Goal: Submit feedback/report problem: Submit feedback/report problem

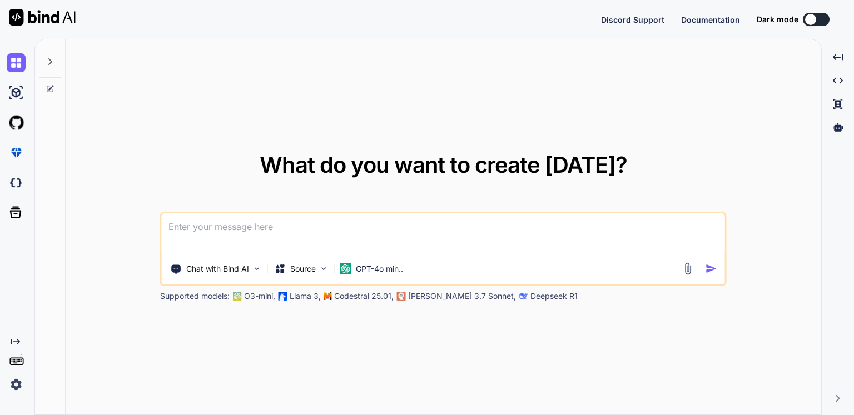
scroll to position [1, 0]
click at [16, 180] on img at bounding box center [16, 182] width 19 height 19
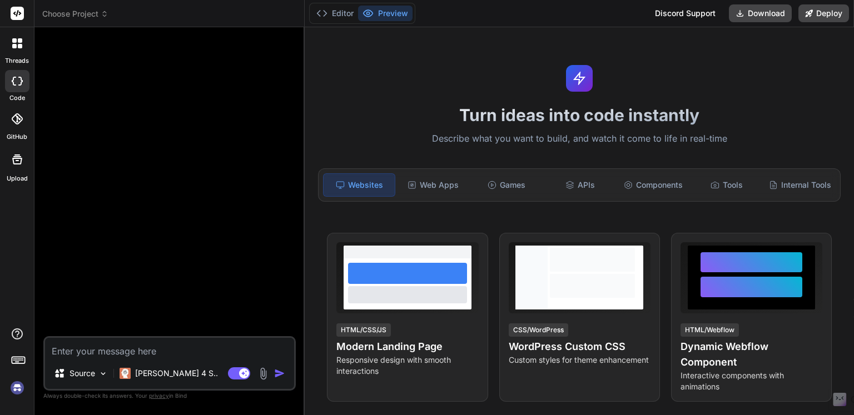
click at [81, 18] on span "Choose Project" at bounding box center [75, 13] width 66 height 11
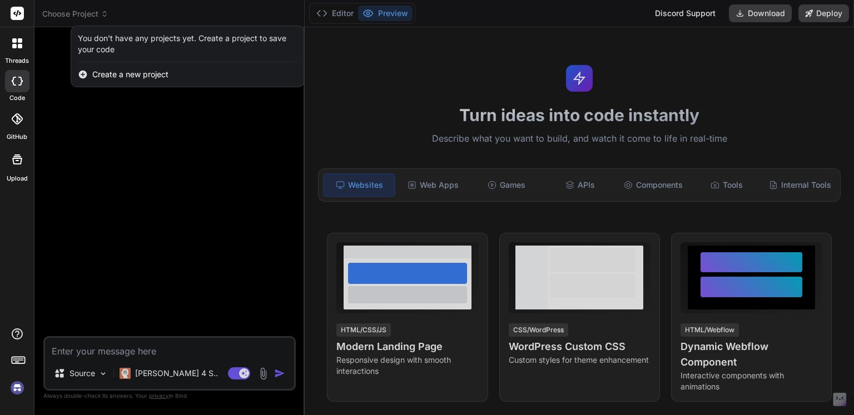
click at [11, 39] on div at bounding box center [17, 43] width 23 height 23
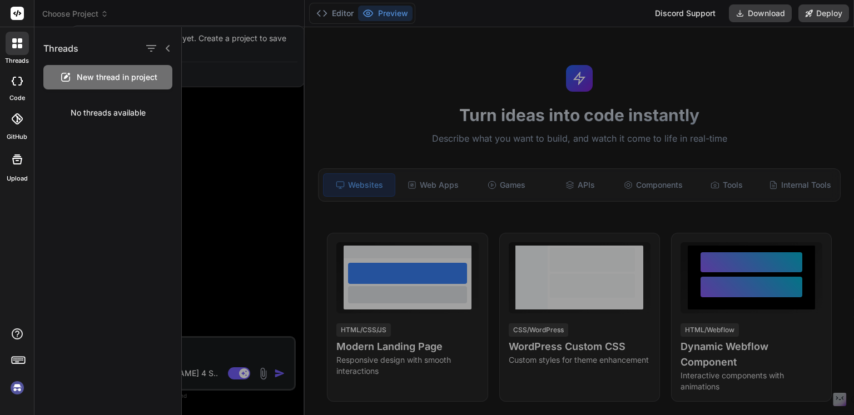
click at [13, 83] on icon at bounding box center [17, 81] width 11 height 9
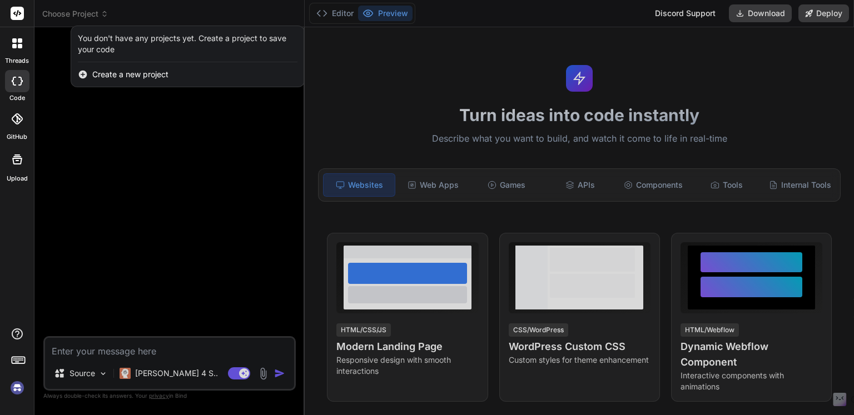
click at [15, 382] on img at bounding box center [17, 388] width 19 height 19
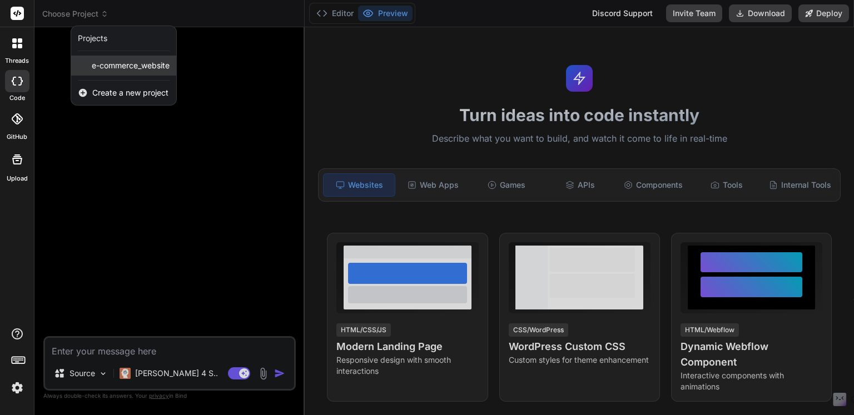
click at [130, 72] on div "e-commerce_website" at bounding box center [123, 66] width 105 height 20
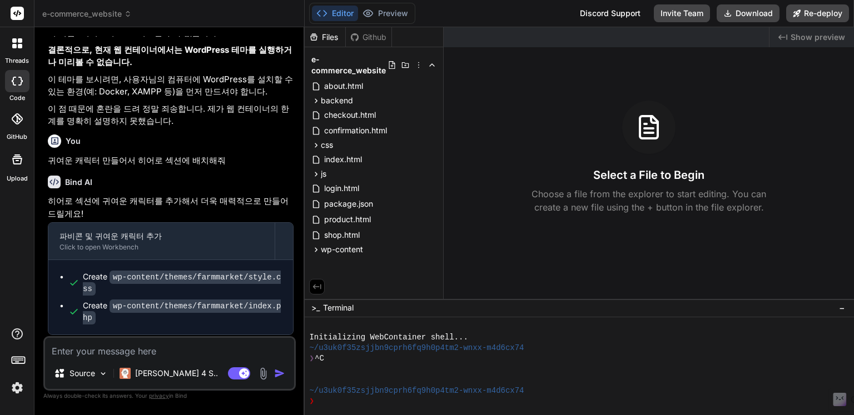
scroll to position [2008, 0]
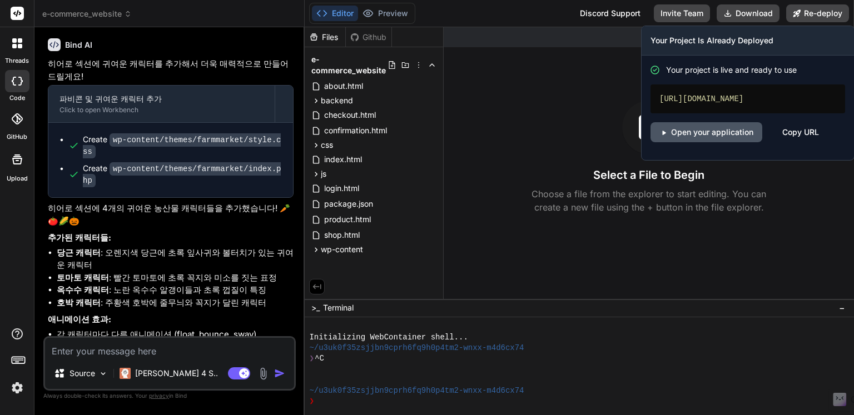
click at [746, 140] on link "Open your application" at bounding box center [706, 132] width 112 height 20
click at [798, 11] on icon at bounding box center [796, 12] width 7 height 7
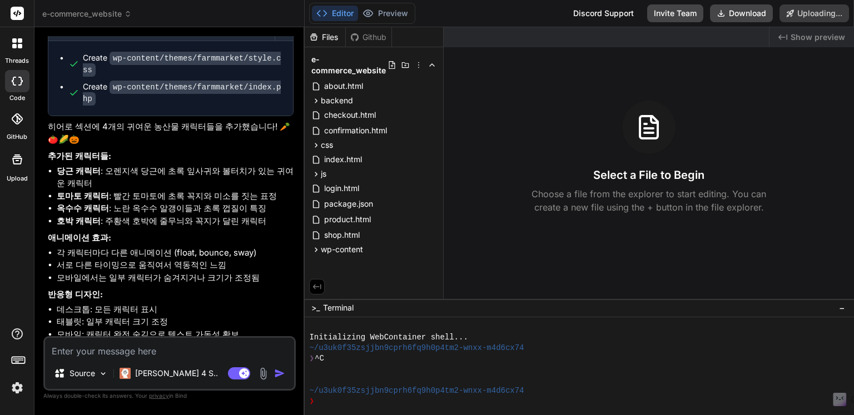
scroll to position [2104, 0]
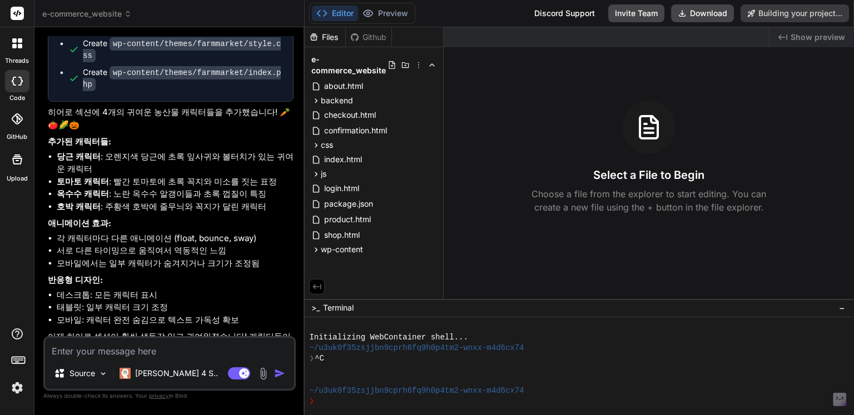
type textarea "x"
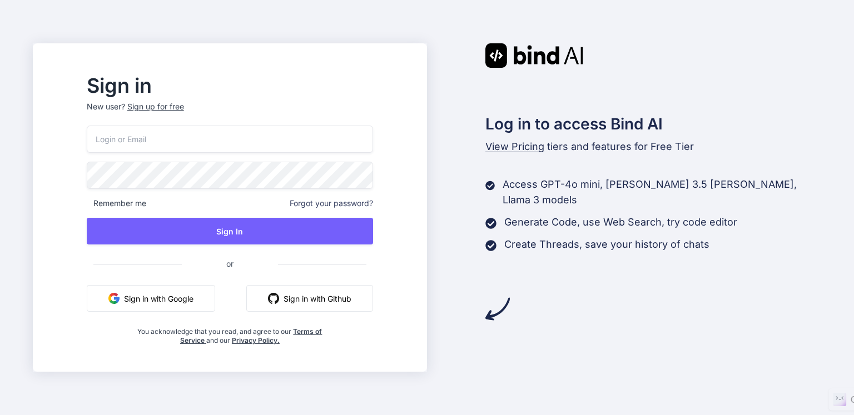
click at [210, 295] on button "Sign in with Google" at bounding box center [151, 298] width 128 height 27
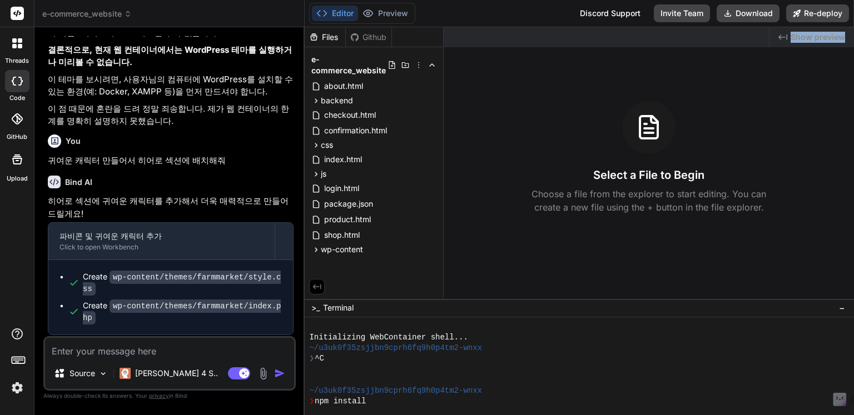
scroll to position [2008, 0]
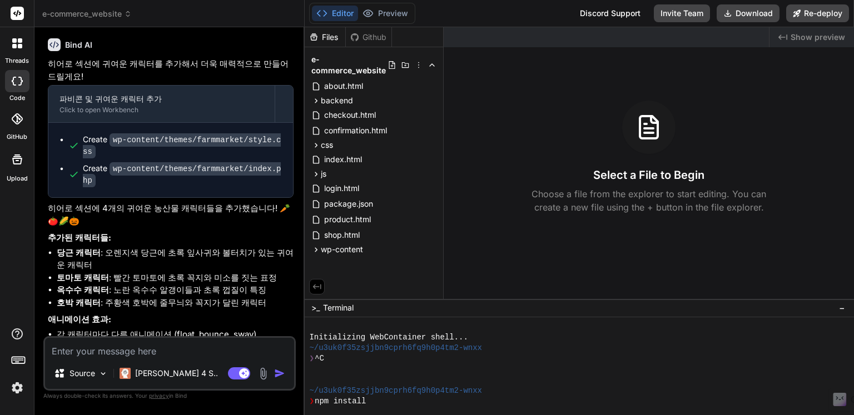
click at [176, 344] on textarea at bounding box center [169, 348] width 249 height 20
click at [165, 349] on textarea at bounding box center [169, 348] width 249 height 20
type textarea "z"
type textarea "x"
type textarea "zo"
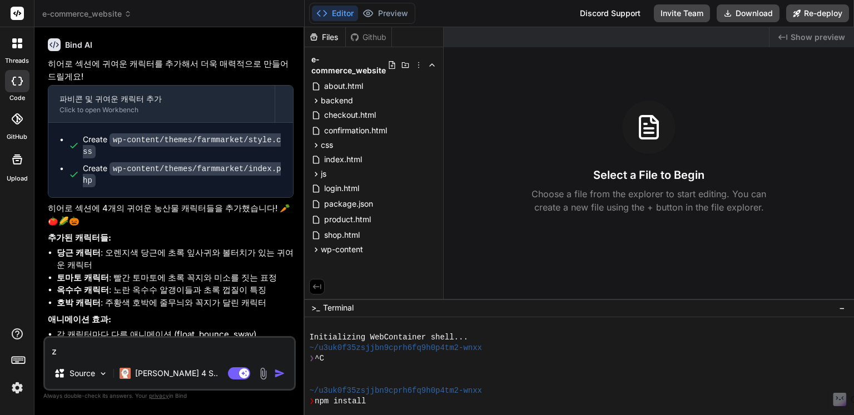
type textarea "x"
type textarea "zof"
type textarea "x"
type textarea "zofl"
type textarea "x"
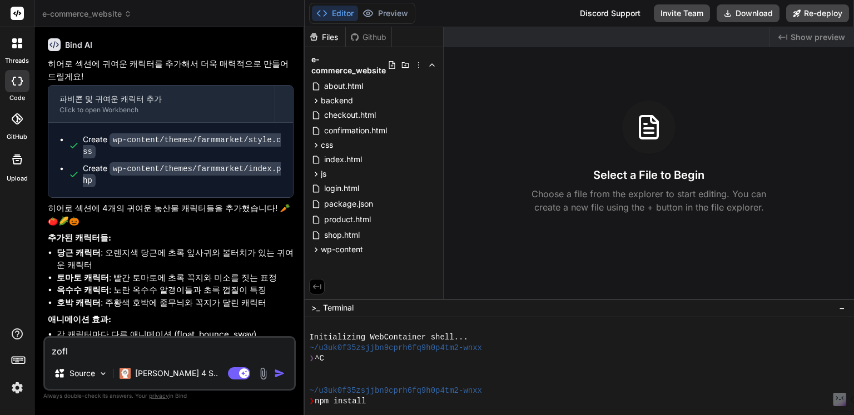
type textarea "zoflr"
type textarea "x"
type textarea "zofl"
type textarea "x"
type textarea "zof"
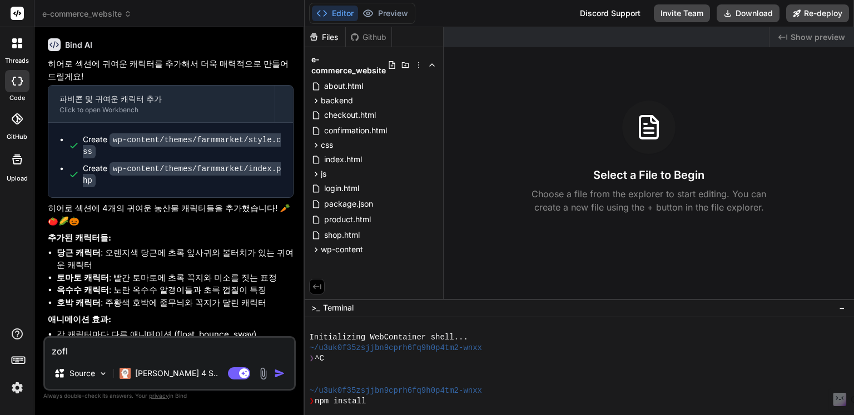
type textarea "x"
type textarea "zo"
type textarea "x"
type textarea "z"
type textarea "x"
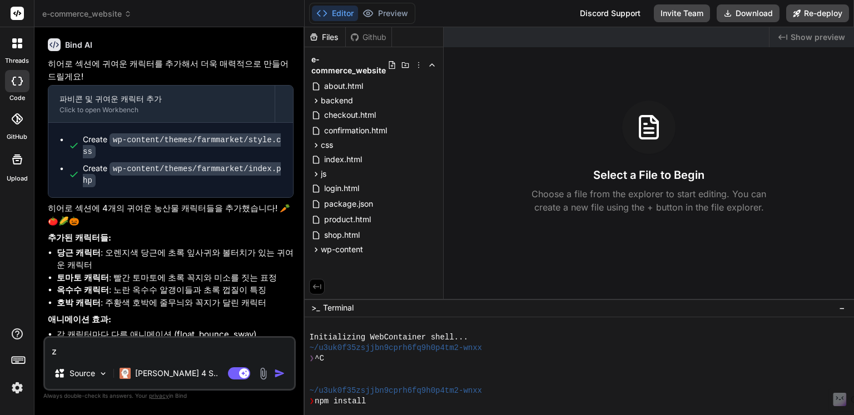
type textarea "x"
type textarea "ㅋ"
type textarea "x"
type textarea "캐"
type textarea "x"
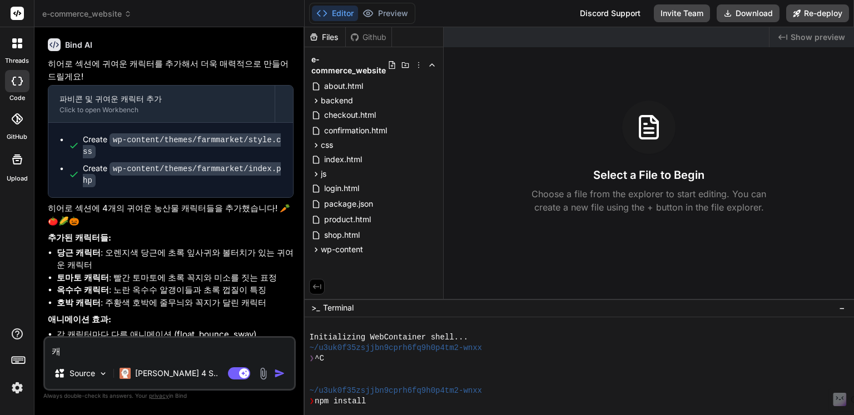
type textarea "캘"
type textarea "x"
type textarea "캐리"
type textarea "x"
type textarea "캐릭"
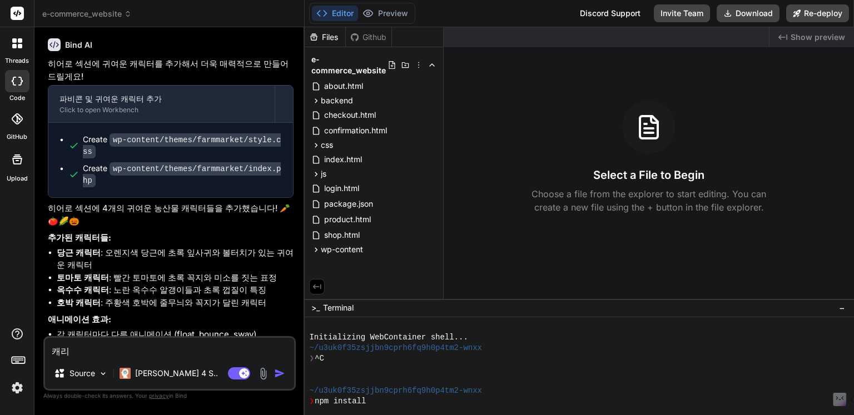
type textarea "x"
type textarea "캐릭ㅌ"
type textarea "x"
type textarea "캐릭터"
type textarea "x"
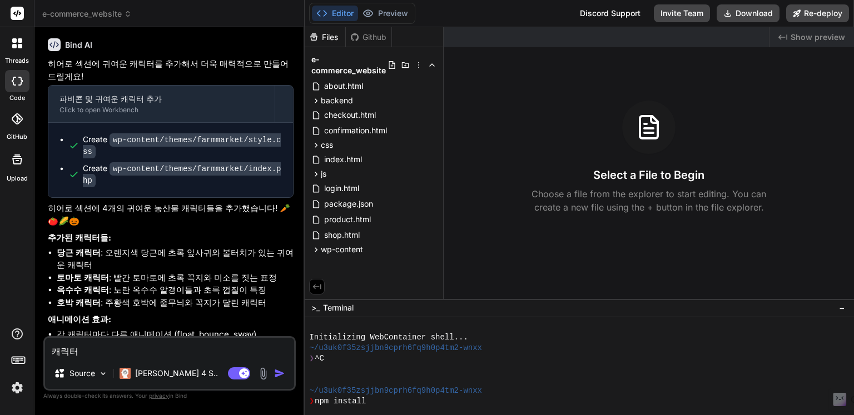
type textarea "캐릭턷"
type textarea "x"
type textarea "캐릭터드"
type textarea "x"
type textarea "캐릭터들"
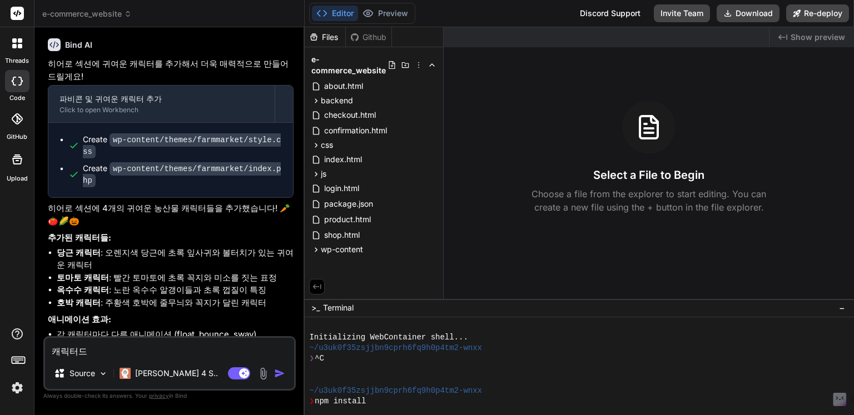
type textarea "x"
type textarea "캐릭터들ㅇ"
type textarea "x"
type textarea "캐릭터들이"
type textarea "x"
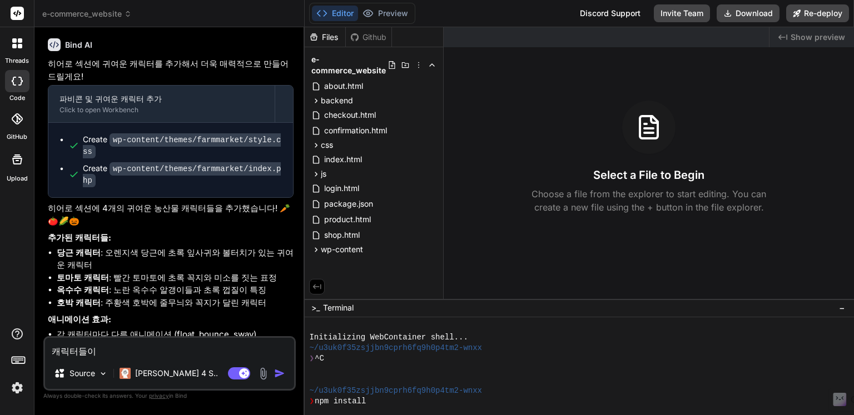
type textarea "캐릭터들이"
type textarea "x"
type textarea "캐릭터들이 ㅇ"
type textarea "x"
type textarea "캐릭터들이 아"
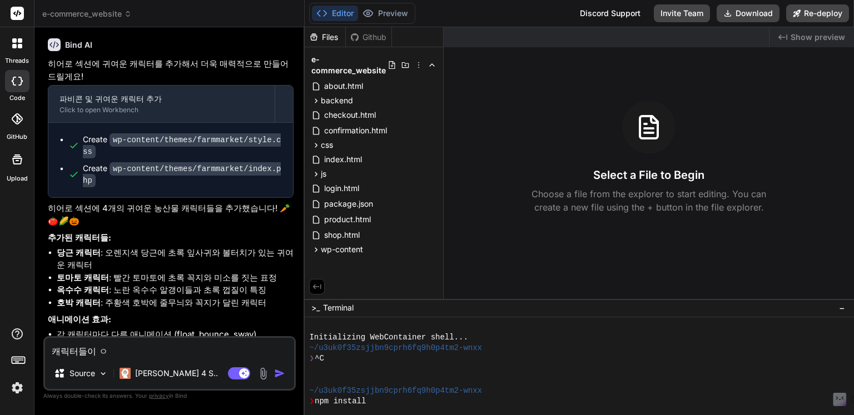
type textarea "x"
type textarea "캐릭터들이 안"
type textarea "x"
type textarea "캐릭터들이 안ㅂ"
type textarea "x"
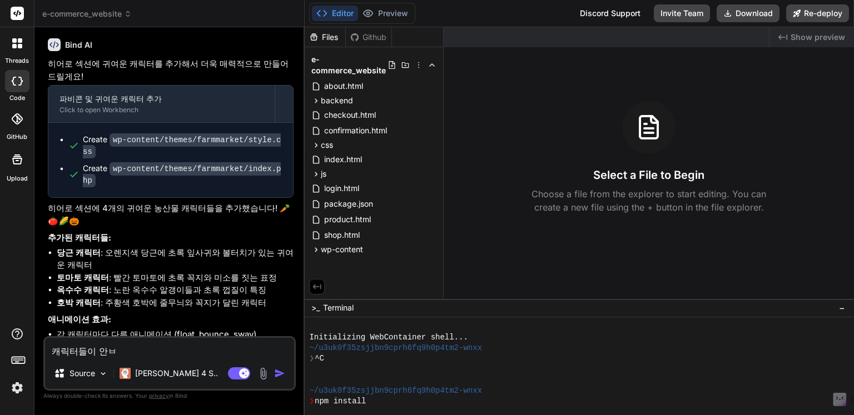
type textarea "캐릭터들이 안보"
type textarea "x"
type textarea "캐릭터들이 안봉"
type textarea "x"
type textarea "캐릭터들이 안보이"
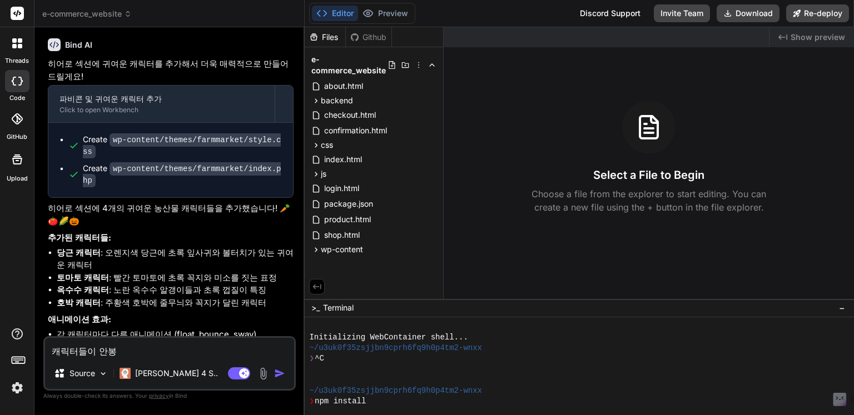
type textarea "x"
type textarea "캐릭터들이 안보잊"
type textarea "x"
type textarea "캐릭터들이 안보이자"
type textarea "x"
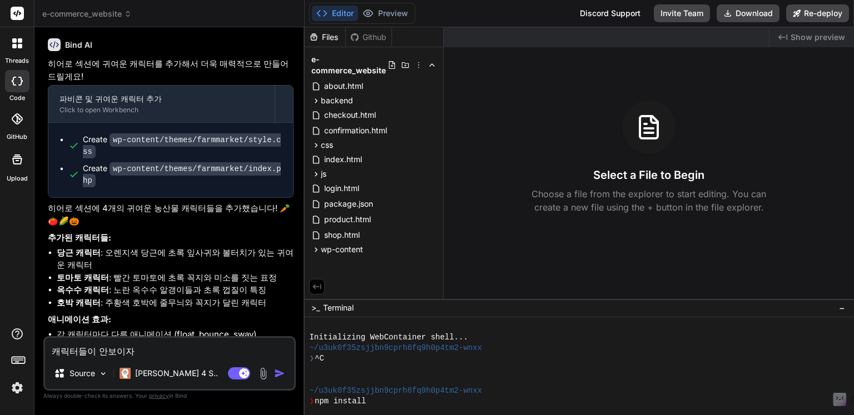
type textarea "캐릭터들이 안보이잔"
type textarea "x"
type textarea "캐릭터들이 안보이잖"
type textarea "x"
type textarea "캐릭터들이 안보이잖ㅇ"
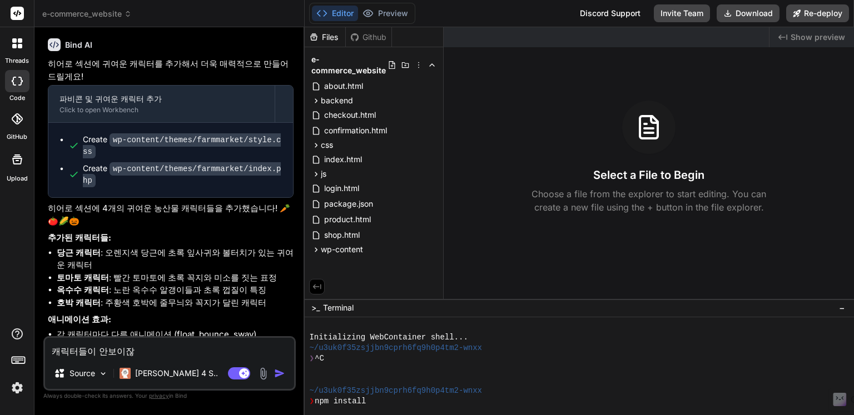
type textarea "x"
type textarea "캐릭터들이 안보이잖아"
type textarea "x"
type textarea "캐릭터들이 안보이잖아?"
type textarea "x"
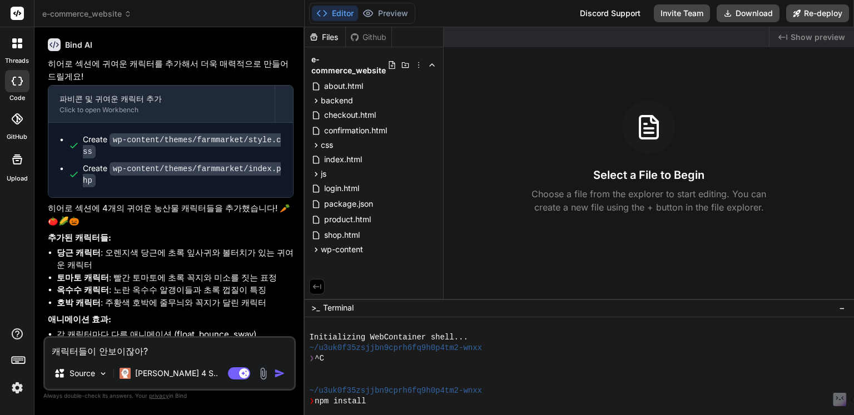
type textarea "캐릭터들이 안보이잖아??"
type textarea "x"
type textarea "캐릭터들이 안보이잖아???"
type textarea "x"
type textarea "캐릭터들이 안보이잖아???"
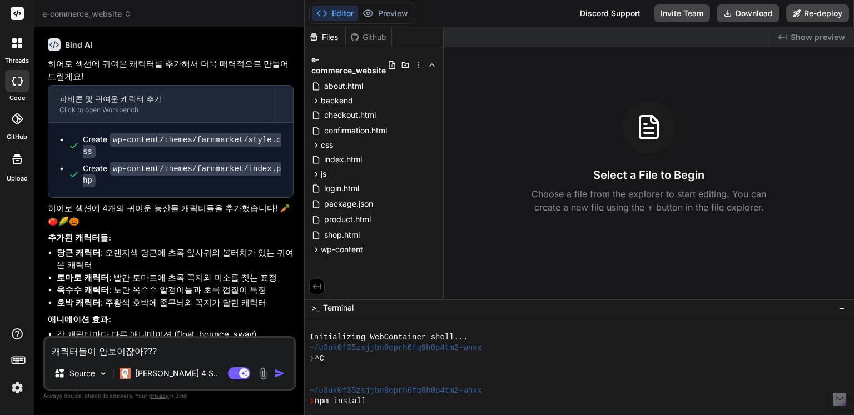
type textarea "x"
type textarea "캐릭터들이 안보이잖아??? ㅍ"
type textarea "x"
type textarea "캐릭터들이 안보이잖아??? 프"
type textarea "x"
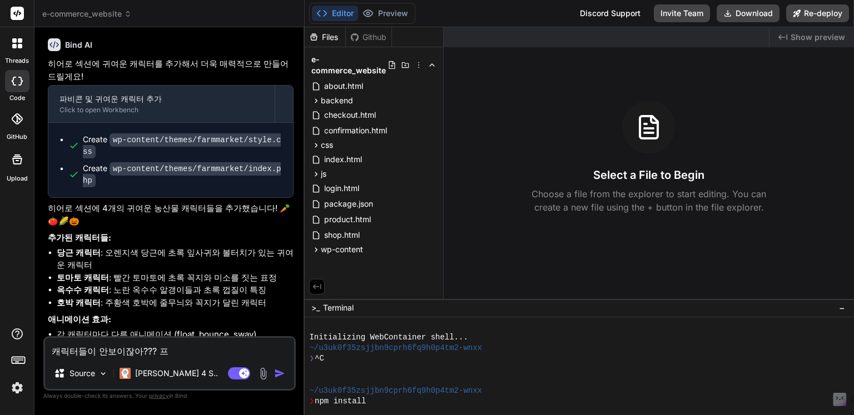
type textarea "캐릭터들이 안보이잖아??? 플"
type textarea "x"
type textarea "캐릭터들이 안보이잖아??? 프리"
type textarea "x"
type textarea "캐릭터들이 안보이잖아??? 프립"
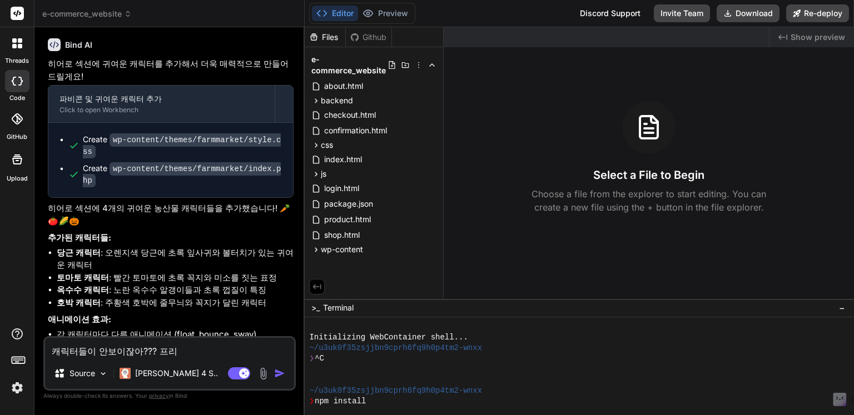
type textarea "x"
type textarea "캐릭터들이 안보이잖아??? 프리뷰"
type textarea "x"
type textarea "캐릭터들이 안보이잖아??? 프리뷷"
type textarea "x"
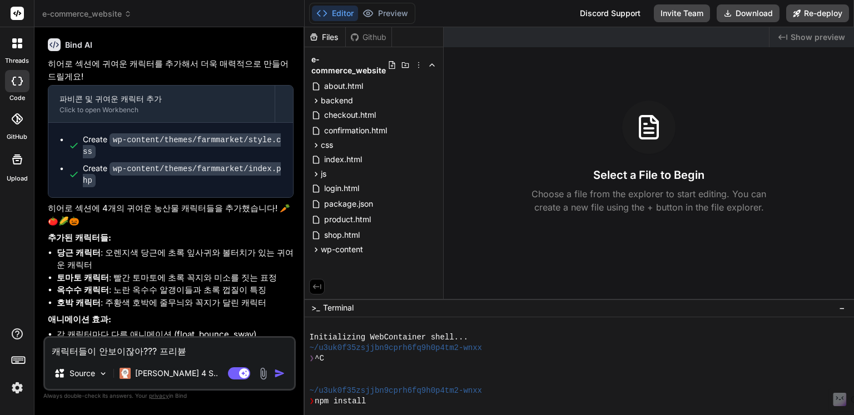
type textarea "캐릭터들이 안보이잖아??? 프리뷰도"
type textarea "x"
type textarea "캐릭터들이 안보이잖아??? 프리뷰도"
type textarea "x"
type textarea "캐릭터들이 안보이잖아??? 프리뷰도 ㅁ"
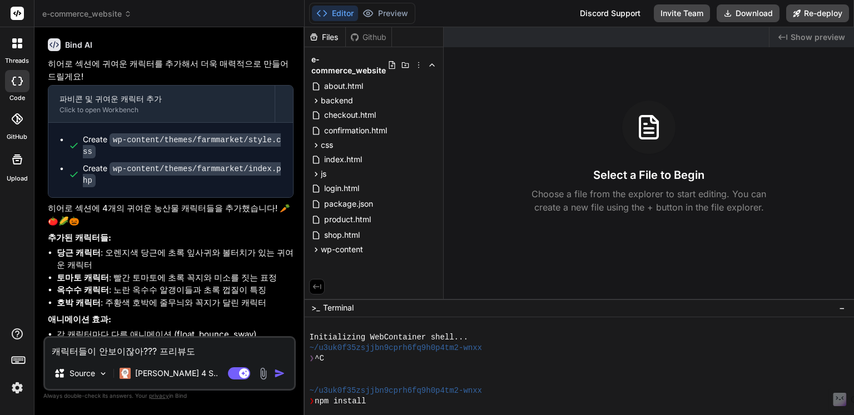
type textarea "x"
type textarea "캐릭터들이 안보이잖아??? 프리뷰도 마"
type textarea "x"
type textarea "캐릭터들이 안보이잖아??? 프리뷰도 만"
type textarea "x"
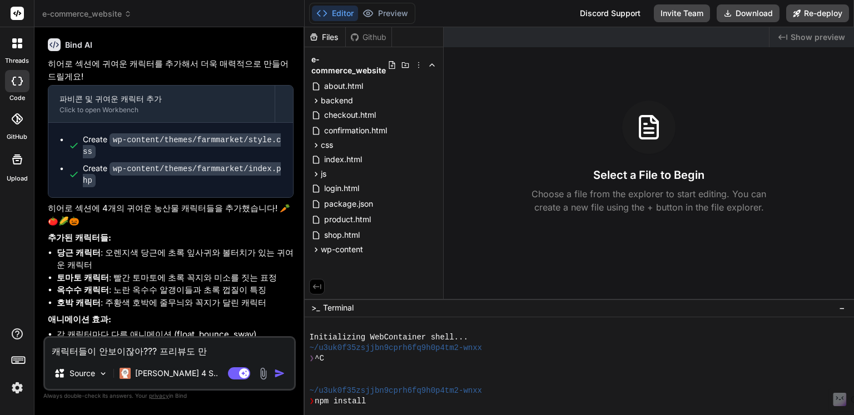
type textarea "캐릭터들이 안보이잖아??? 프리뷰도 만ㄷ"
type textarea "x"
type textarea "캐릭터들이 안보이잖아??? 프리뷰도 만드"
type textarea "x"
type textarea "캐릭터들이 안보이잖아??? 프리뷰도 만들"
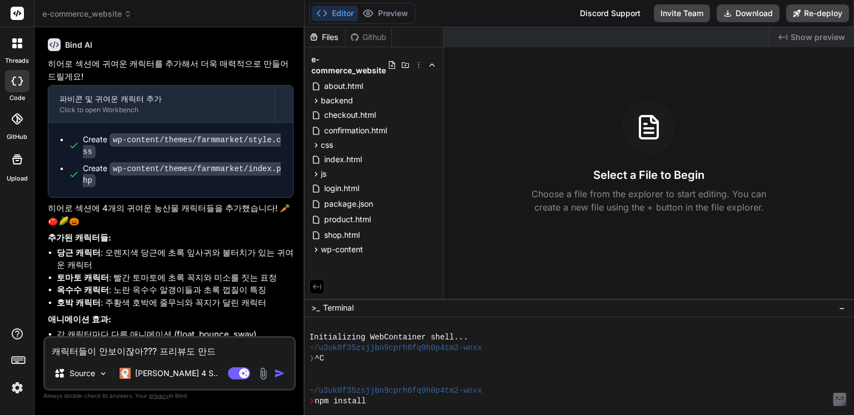
type textarea "x"
type textarea "캐릭터들이 안보이잖아??? 프리뷰도 만들ㅇ"
type textarea "x"
type textarea "캐릭터들이 안보이잖아??? 프리뷰도 만들어"
type textarea "x"
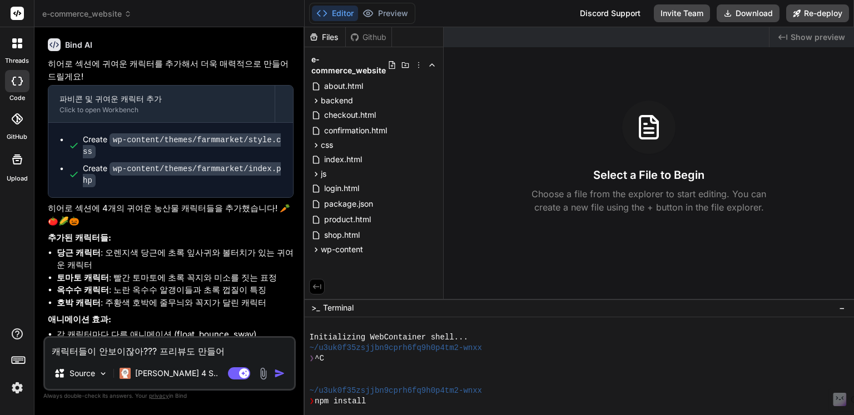
type textarea "캐릭터들이 안보이잖아??? 프리뷰도 만들엊"
type textarea "x"
type textarea "캐릭터들이 안보이잖아??? 프리뷰도 만들어주"
type textarea "x"
type textarea "캐릭터들이 안보이잖아??? 프리뷰도 만들어줘"
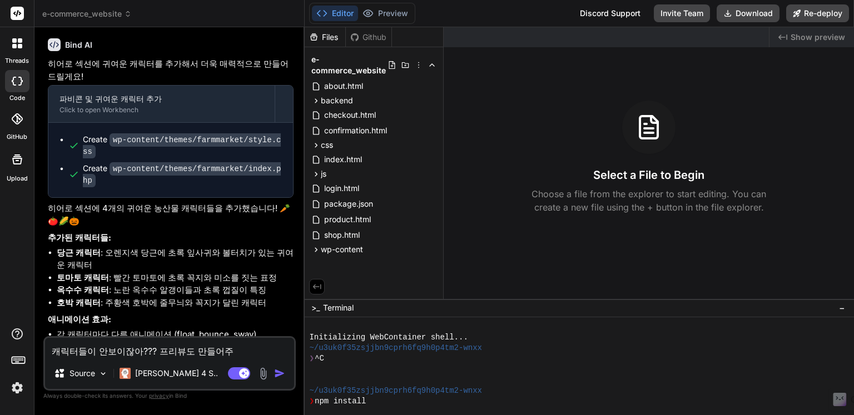
type textarea "x"
type textarea "캐릭터들이 안보이잖아??? ㅎ프리뷰도 만들어줘"
type textarea "x"
type textarea "캐릭터들이 안보이잖아??? 호프리뷰도 만들어줘"
type textarea "x"
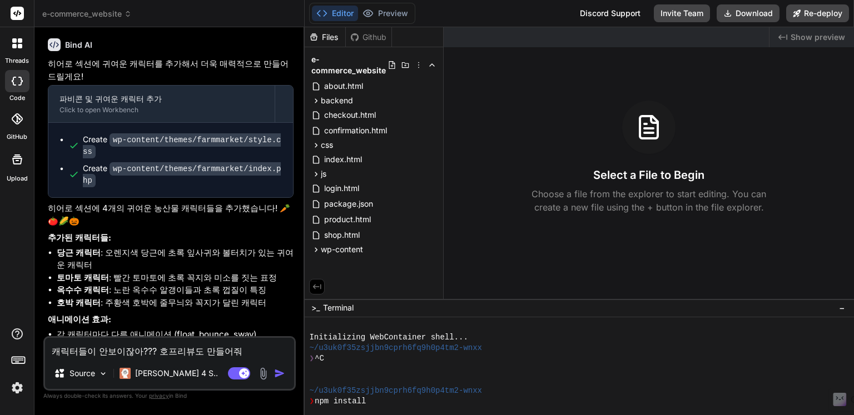
type textarea "캐릭터들이 안보이잖아??? 홈프리뷰도 만들어줘"
type textarea "x"
type textarea "캐릭터들이 안보이잖아??? 홈ㅍ프리뷰도 만들어줘"
type textarea "x"
type textarea "캐릭터들이 안보이잖아??? 홈페프리뷰도 만들어줘"
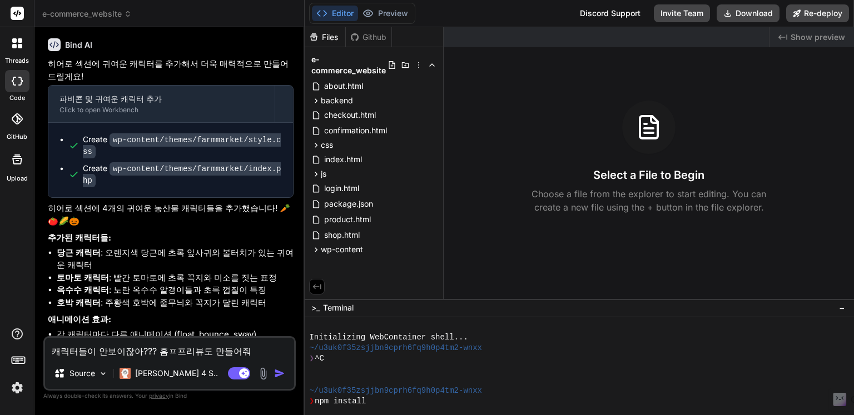
type textarea "x"
type textarea "캐릭터들이 안보이잖아??? 홈펭프리뷰도 만들어줘"
type textarea "x"
type textarea "캐릭터들이 안보이잖아??? 홈페이프리뷰도 만들어줘"
type textarea "x"
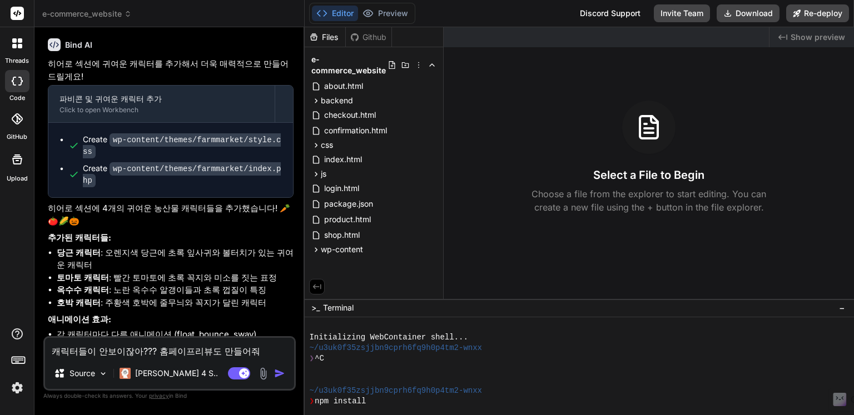
type textarea "캐릭터들이 안보이잖아??? 홈페잊프리뷰도 만들어줘"
type textarea "x"
type textarea "캐릭터들이 안보이잖아??? 홈페이지프리뷰도 만들어줘"
type textarea "x"
type textarea "캐릭터들이 안보이잖아??? 홈페이지 프리뷰도 만들어줘"
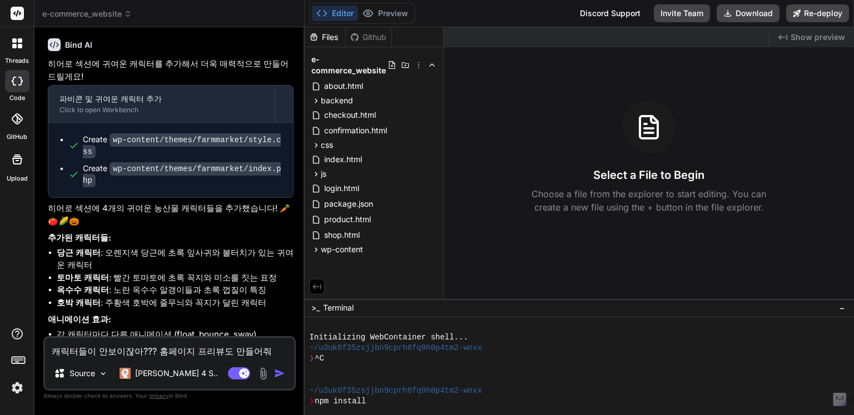
type textarea "x"
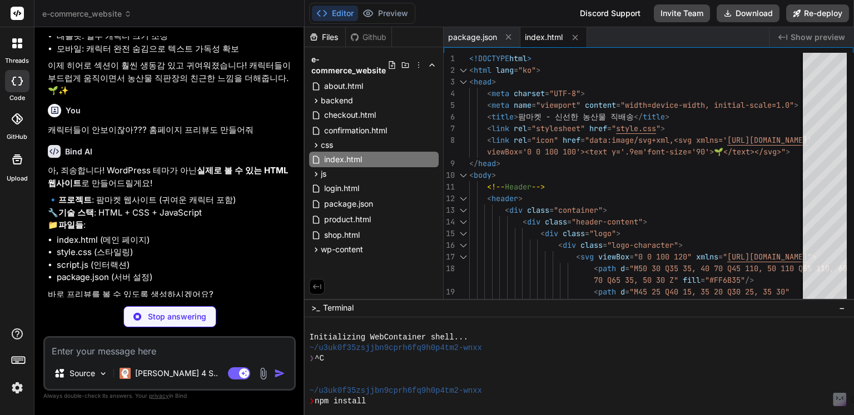
scroll to position [2382, 0]
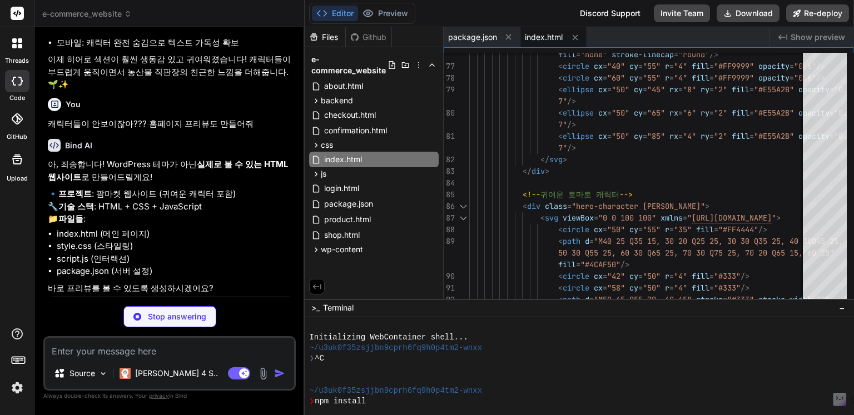
type textarea "x"
type textarea ".section-title { font-size: 26px; } }"
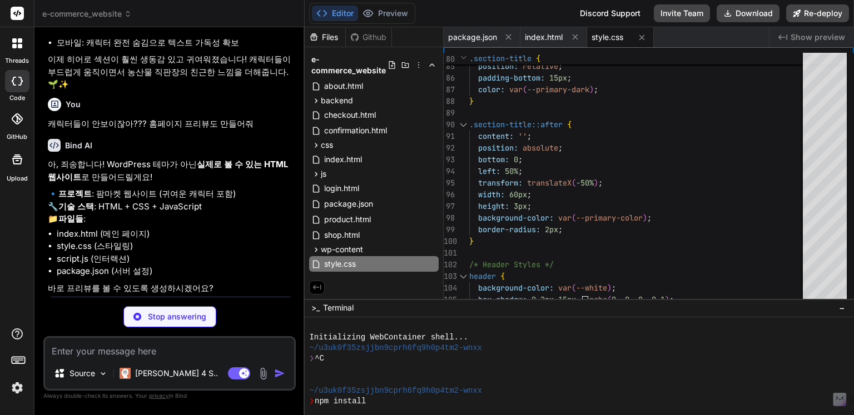
type textarea "x"
type textarea "card.style.transition = 'all 0.6s ease'; card.style.opacity = '1'; card.style.t…"
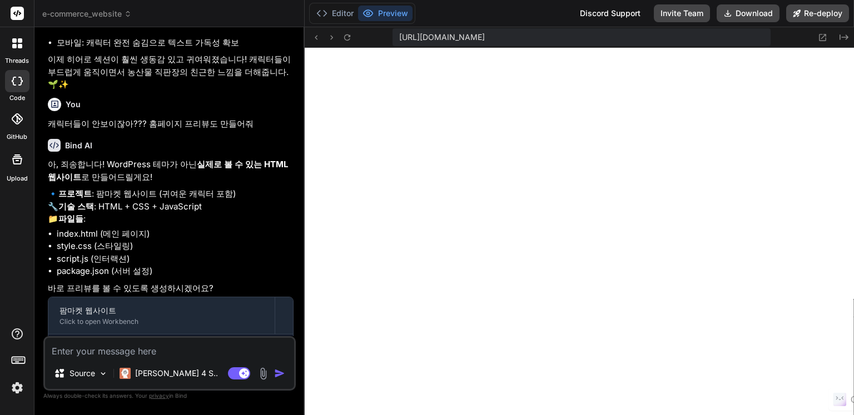
type textarea "x"
